Goal: Find specific page/section: Find specific page/section

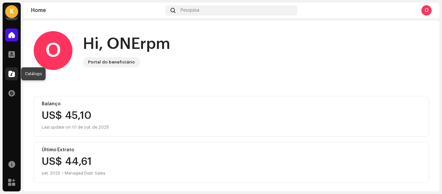
click at [10, 74] on span at bounding box center [11, 73] width 6 height 5
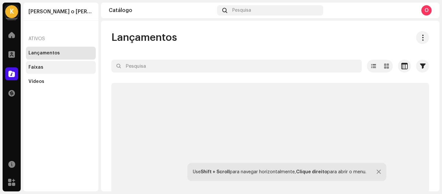
click at [32, 66] on div "Faixas" at bounding box center [35, 67] width 15 height 5
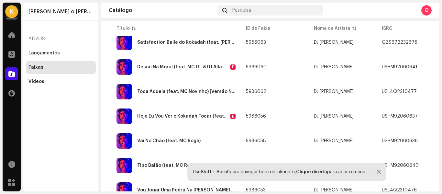
scroll to position [99, 0]
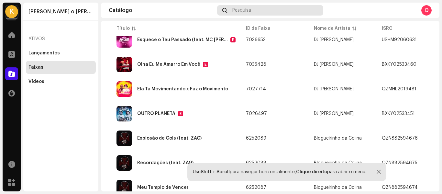
click at [239, 8] on span "Pesquisa" at bounding box center [241, 10] width 19 height 5
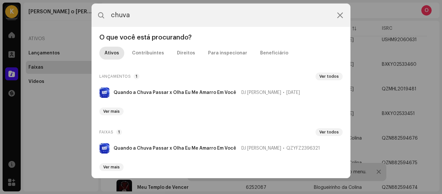
scroll to position [0, 0]
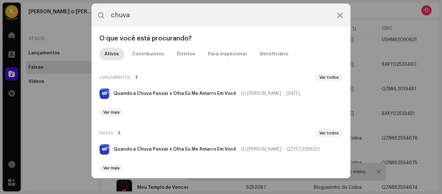
drag, startPoint x: 145, startPoint y: 17, endPoint x: 83, endPoint y: 18, distance: 61.8
click at [83, 18] on div "chuva O que você está procurando? Ativos Contribuintes Direitos Para inspeciona…" at bounding box center [221, 97] width 442 height 194
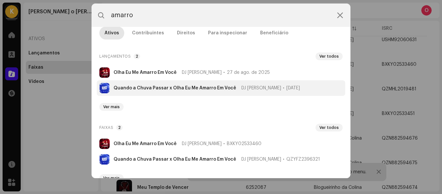
scroll to position [32, 0]
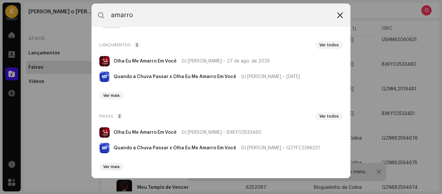
type input "amarro"
click at [338, 16] on icon at bounding box center [340, 15] width 6 height 5
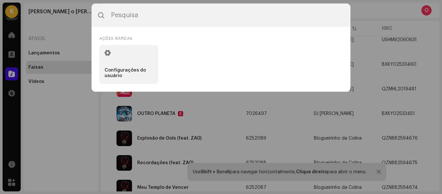
scroll to position [0, 0]
